Goal: Task Accomplishment & Management: Use online tool/utility

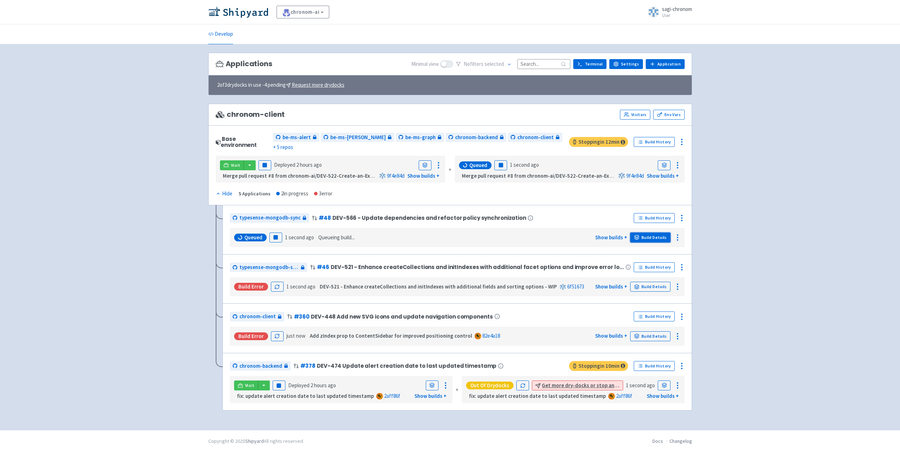
click at [644, 232] on link "Build Details" at bounding box center [650, 237] width 40 height 10
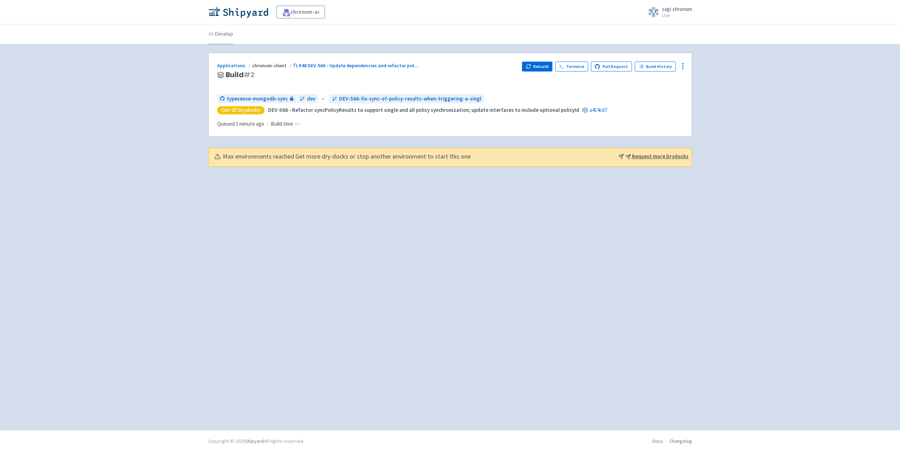
click at [216, 38] on link "Develop" at bounding box center [220, 34] width 25 height 20
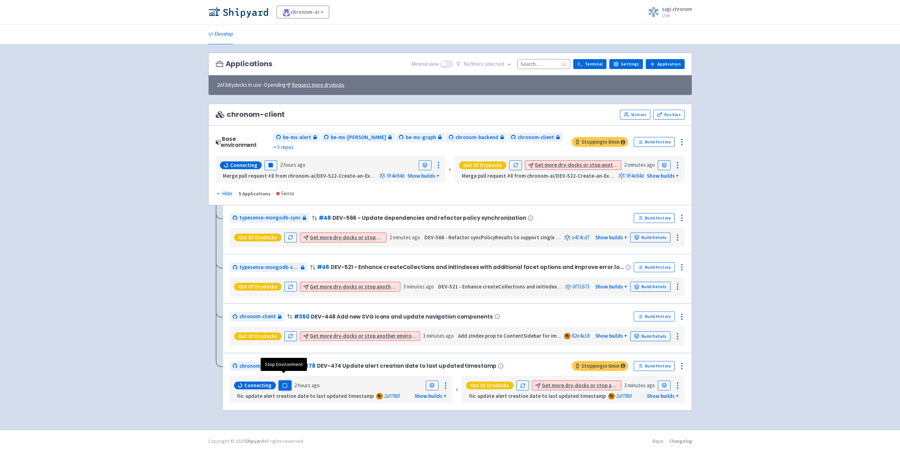
click at [284, 383] on rect "button" at bounding box center [285, 385] width 4 height 4
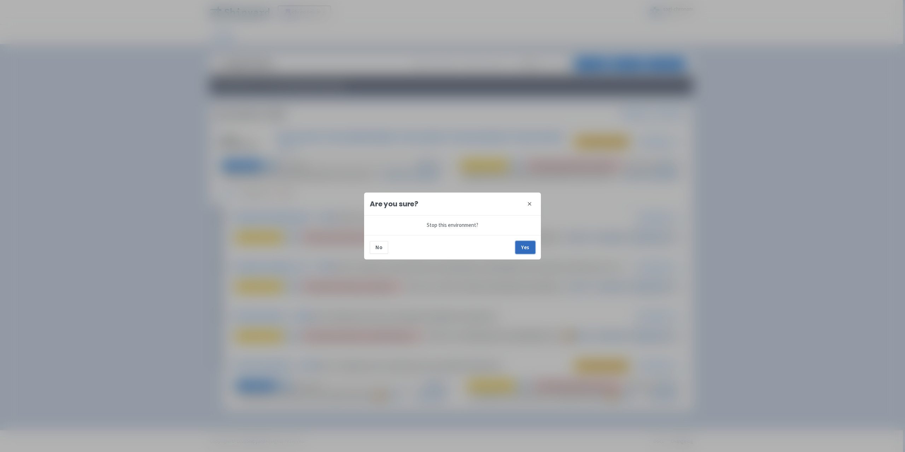
click at [531, 246] on button "Yes" at bounding box center [526, 247] width 20 height 13
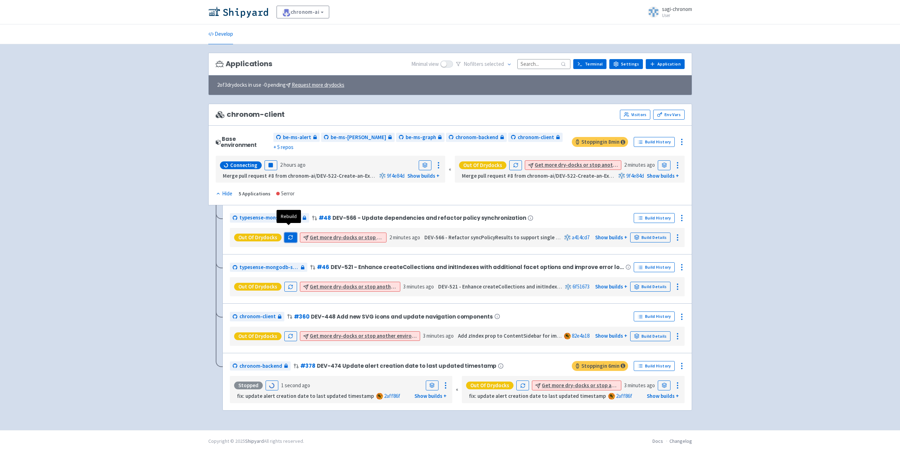
click at [289, 234] on icon "button" at bounding box center [290, 236] width 5 height 5
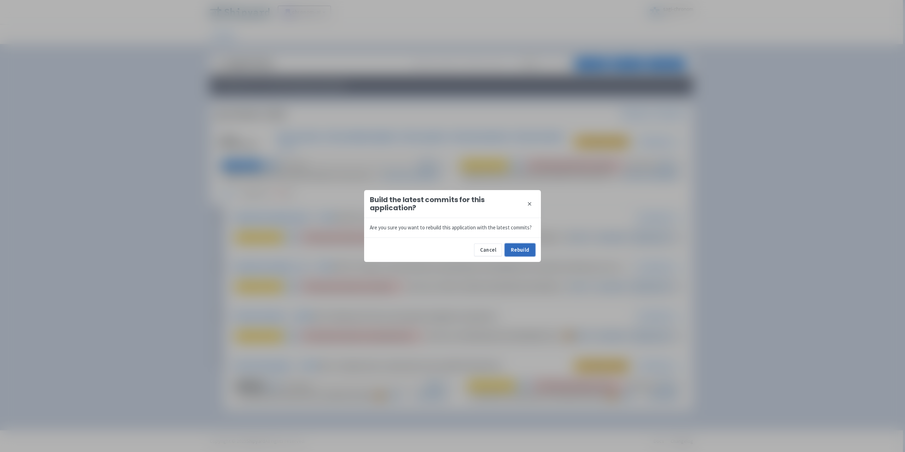
click at [518, 247] on button "Rebuild" at bounding box center [520, 249] width 30 height 13
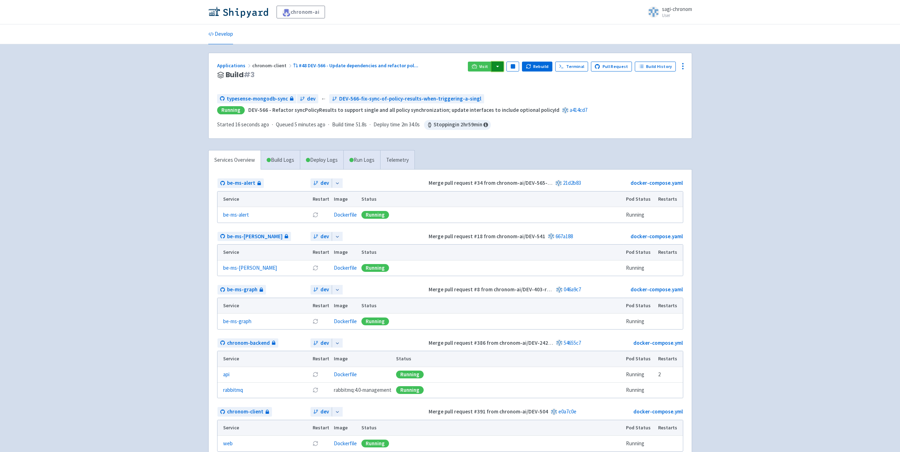
click at [501, 66] on button "button" at bounding box center [498, 67] width 12 height 10
click at [219, 35] on link "Develop" at bounding box center [220, 34] width 25 height 20
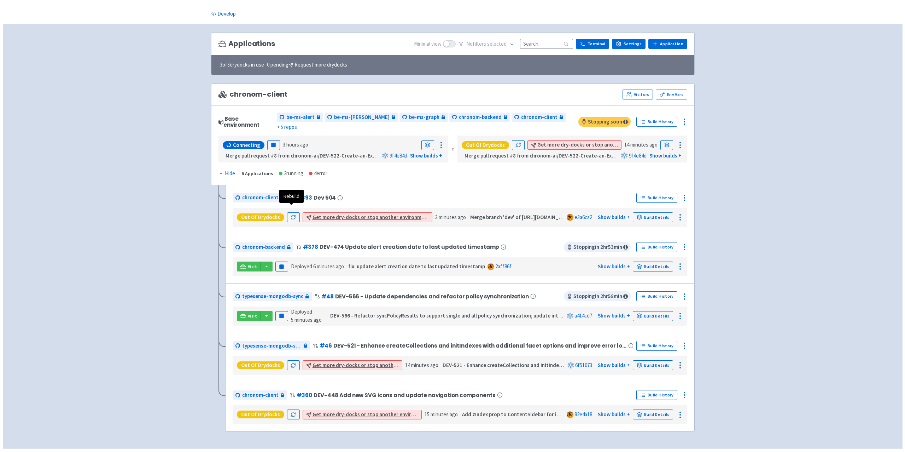
scroll to position [31, 0]
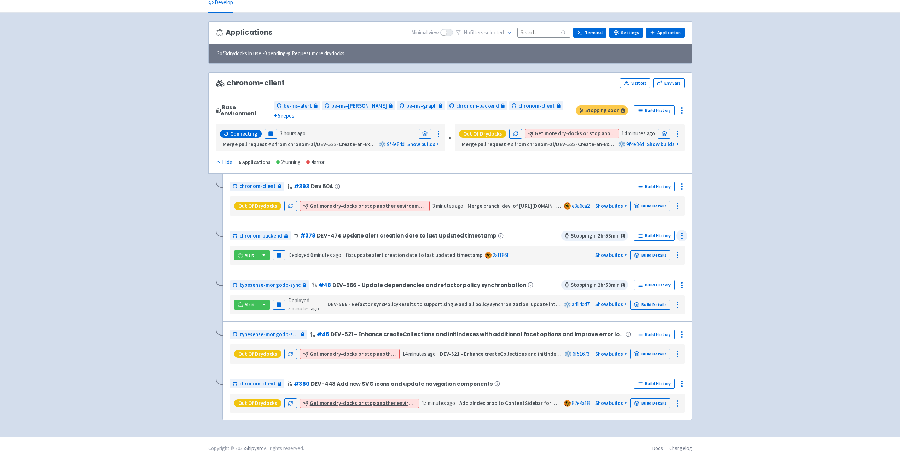
click at [680, 233] on div at bounding box center [681, 235] width 11 height 11
click at [665, 297] on span "Delete" at bounding box center [662, 302] width 34 height 10
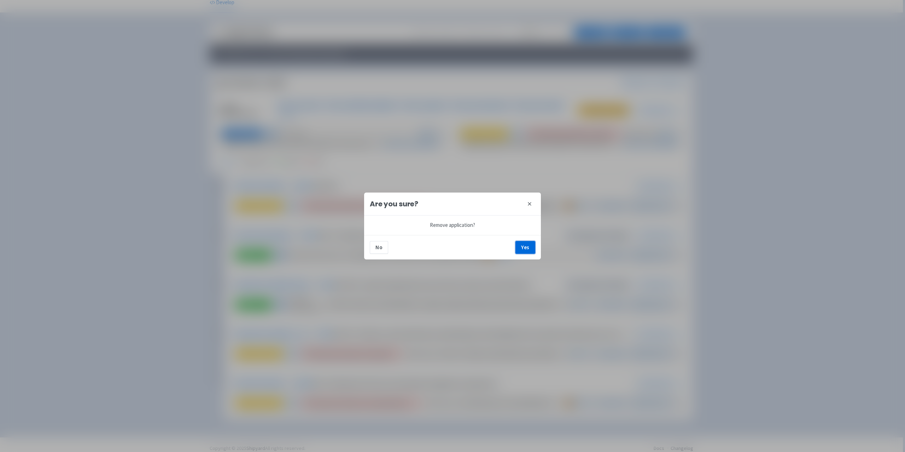
click at [524, 244] on button "Yes" at bounding box center [526, 247] width 20 height 13
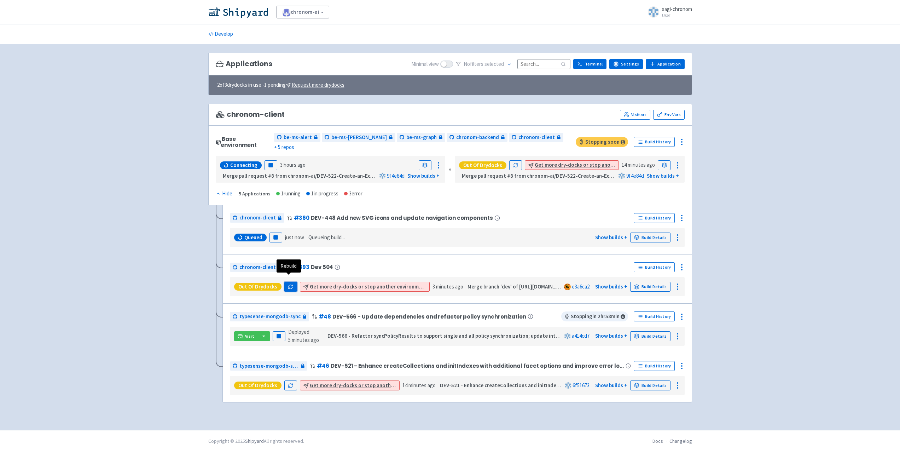
click at [294, 281] on button "button" at bounding box center [290, 286] width 13 height 10
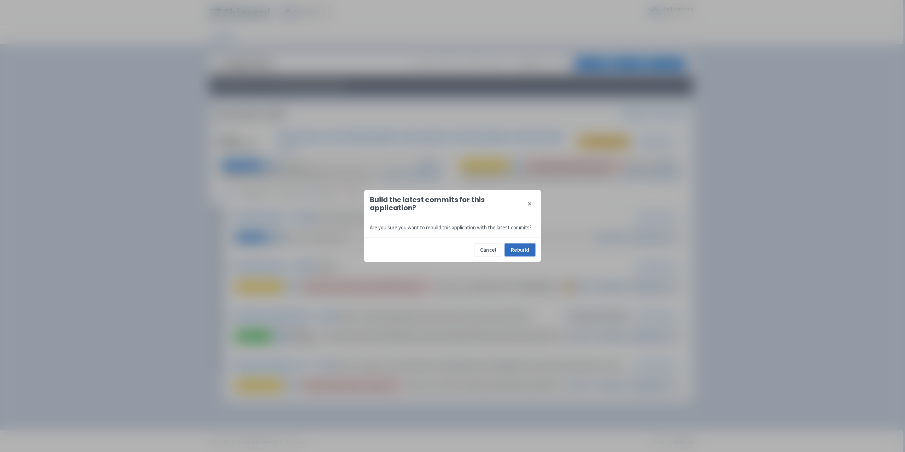
click at [518, 248] on button "Rebuild" at bounding box center [520, 249] width 30 height 13
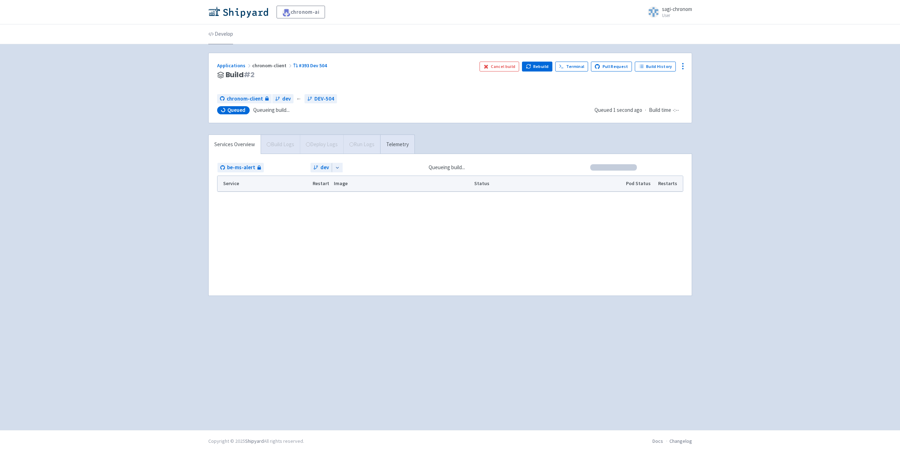
click at [231, 35] on link "Develop" at bounding box center [220, 34] width 25 height 20
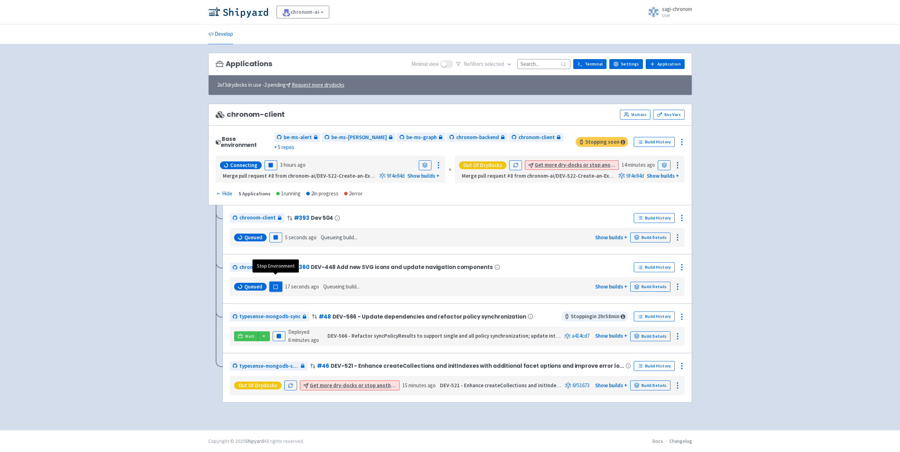
click at [276, 285] on rect "button" at bounding box center [276, 287] width 4 height 4
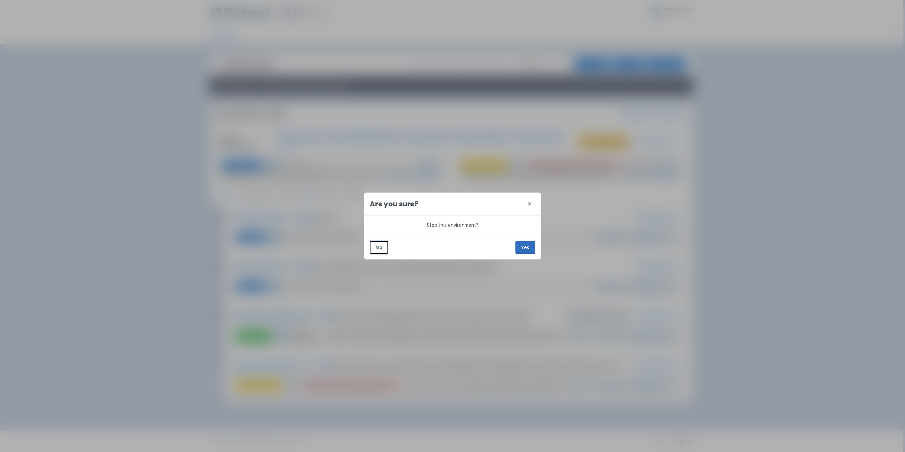
click at [523, 248] on button "Yes" at bounding box center [526, 247] width 20 height 13
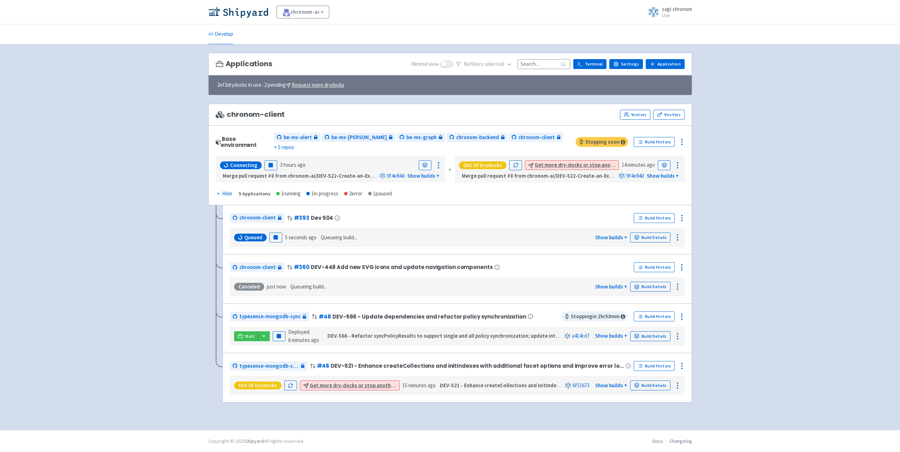
click at [158, 94] on div "chronom-ai View Organizations sagi-chronom User Profile Sign out Develop" at bounding box center [450, 215] width 900 height 430
